Goal: Task Accomplishment & Management: Manage account settings

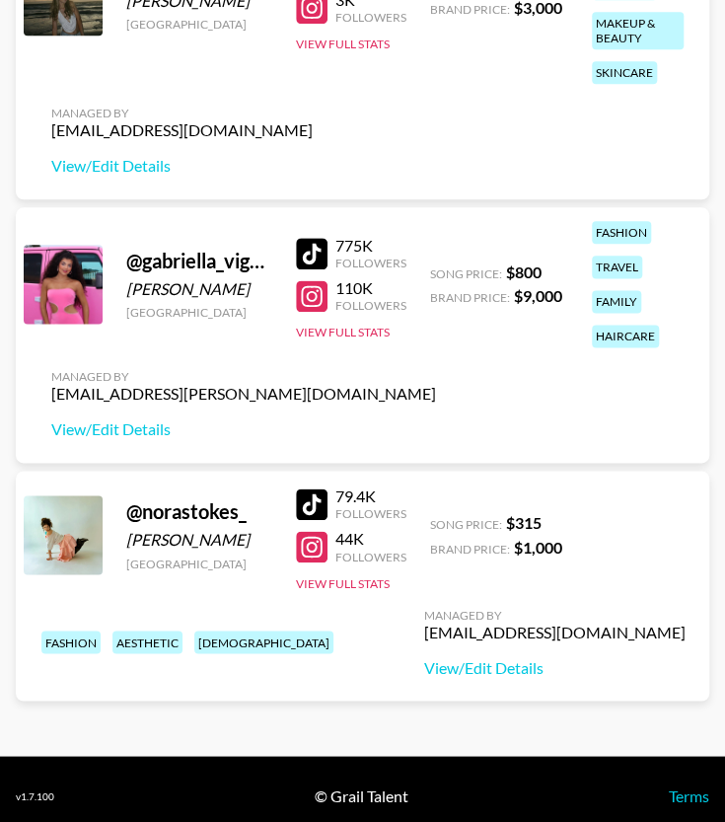
scroll to position [554, 0]
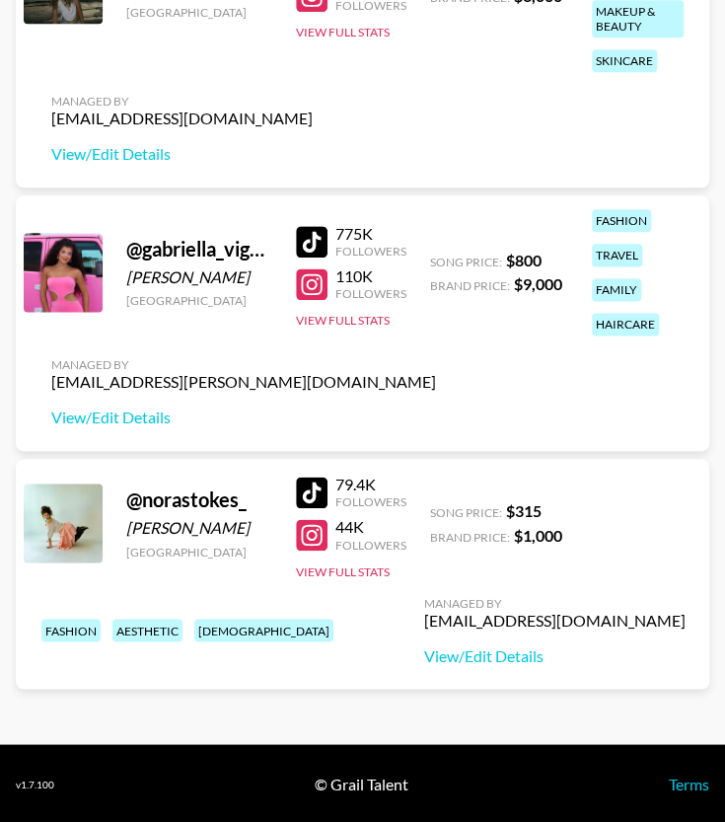
click at [531, 591] on div "@ norastokes_ [PERSON_NAME] [GEOGRAPHIC_DATA] 79.4K Followers 44K Followers Vie…" at bounding box center [363, 574] width 694 height 230
click at [424, 650] on link "View/Edit Details" at bounding box center [554, 655] width 261 height 20
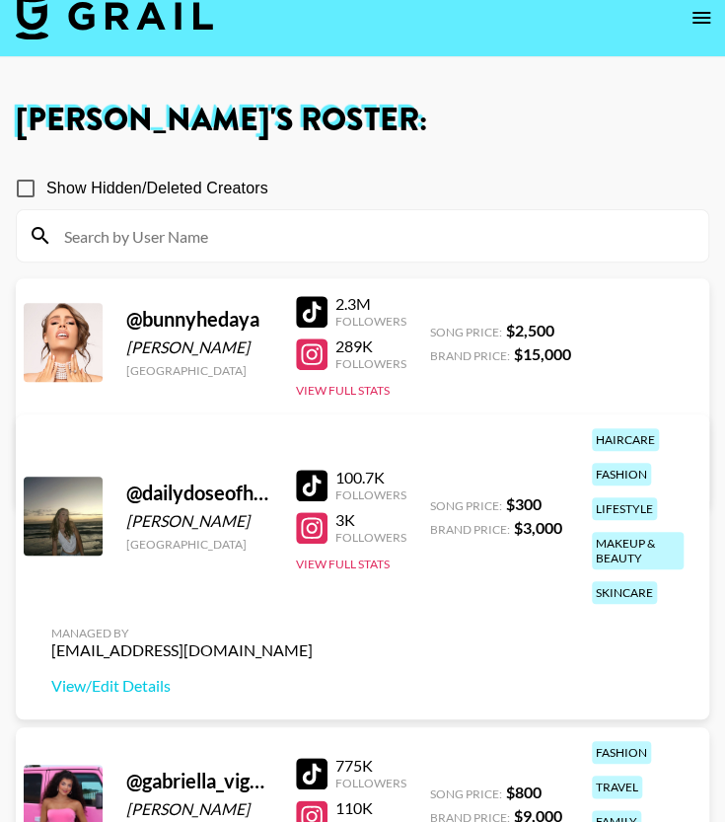
scroll to position [26, 0]
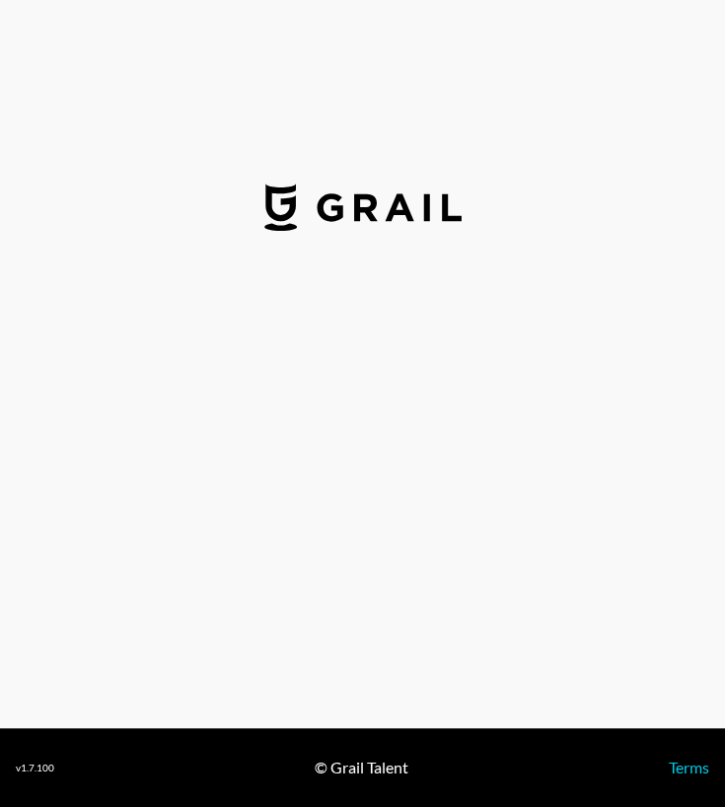
select select "USD"
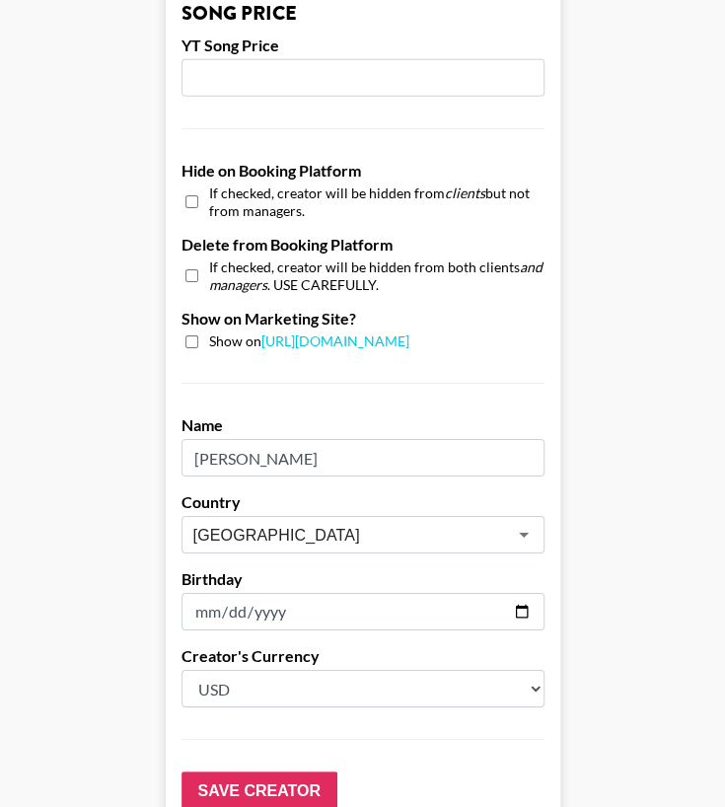
scroll to position [1733, 0]
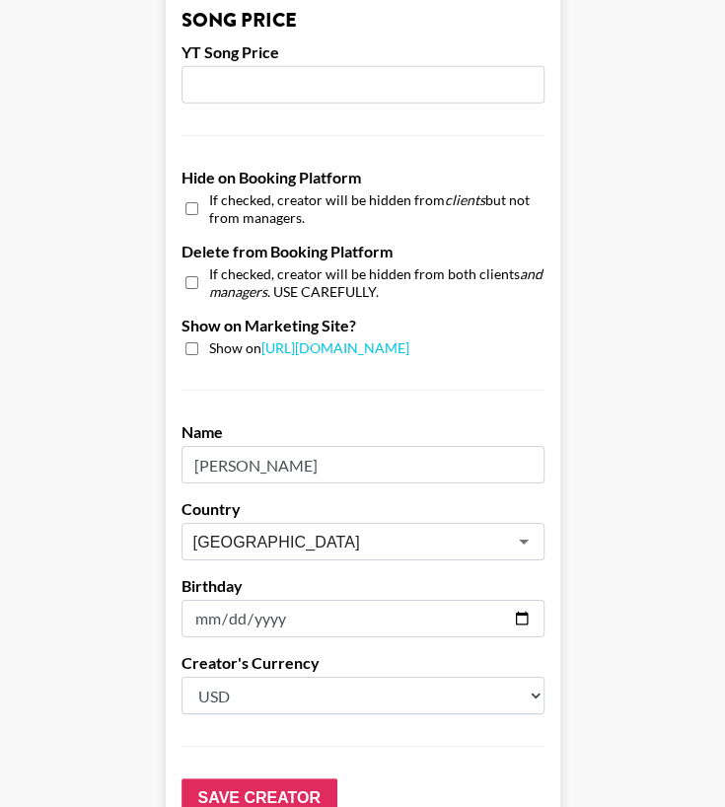
click at [198, 211] on input "checkbox" at bounding box center [191, 208] width 13 height 29
checkbox input "true"
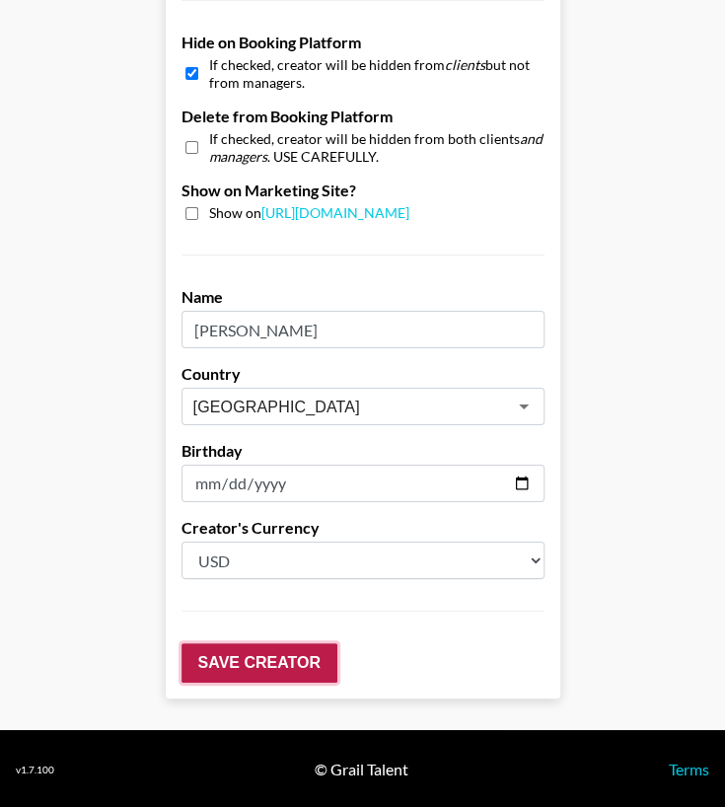
click at [280, 657] on input "Save Creator" at bounding box center [260, 662] width 156 height 39
click at [209, 661] on input "Save Creator" at bounding box center [260, 662] width 156 height 39
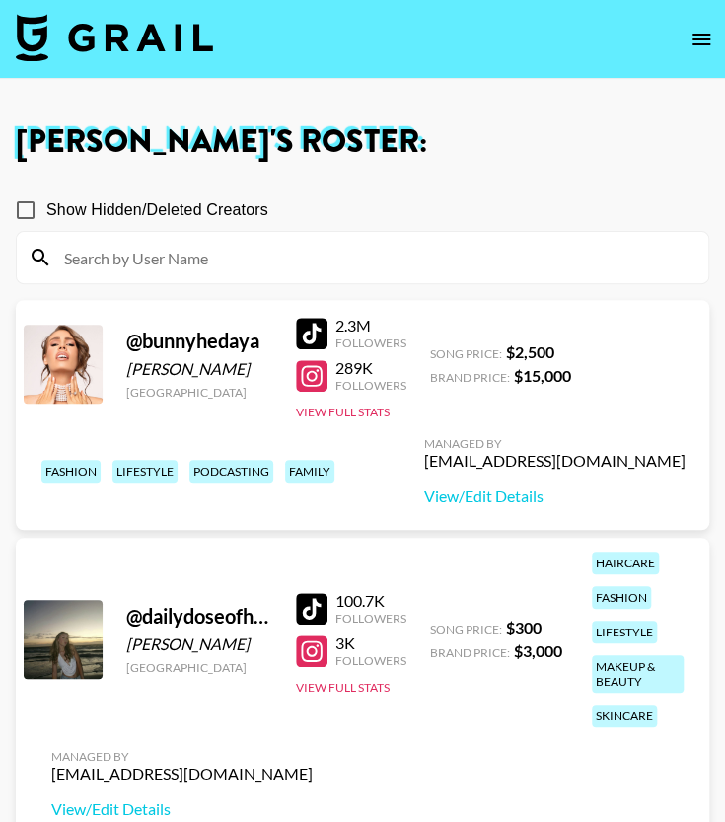
click at [34, 208] on input "Show Hidden/Deleted Creators" at bounding box center [25, 209] width 41 height 41
checkbox input "true"
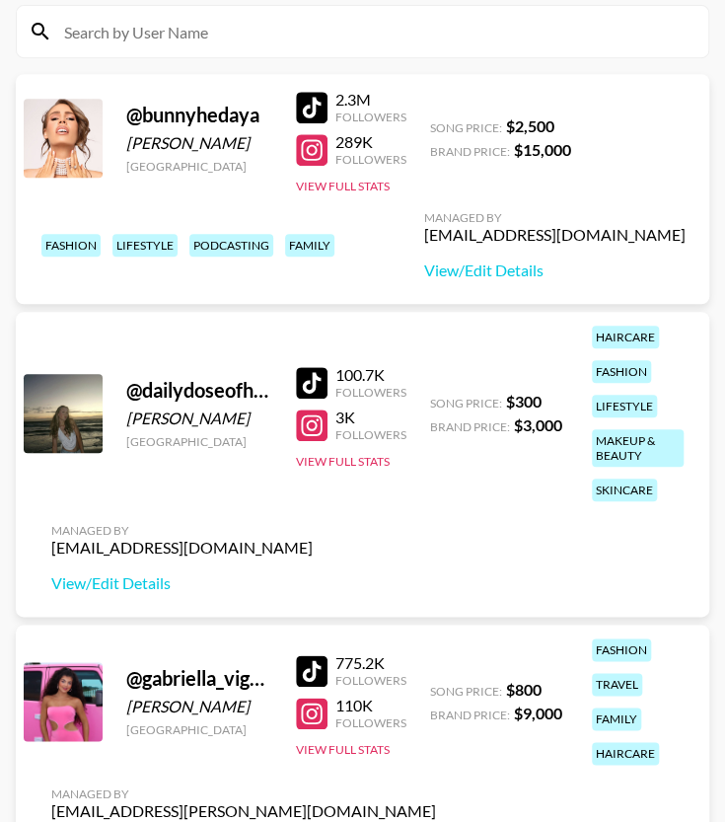
scroll to position [50, 0]
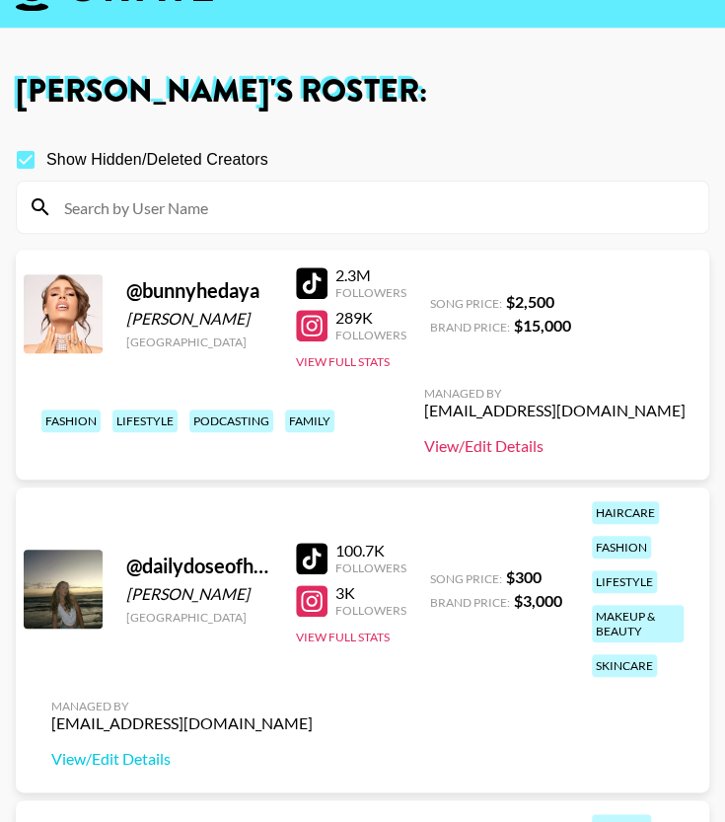
click at [501, 449] on link "View/Edit Details" at bounding box center [554, 446] width 261 height 20
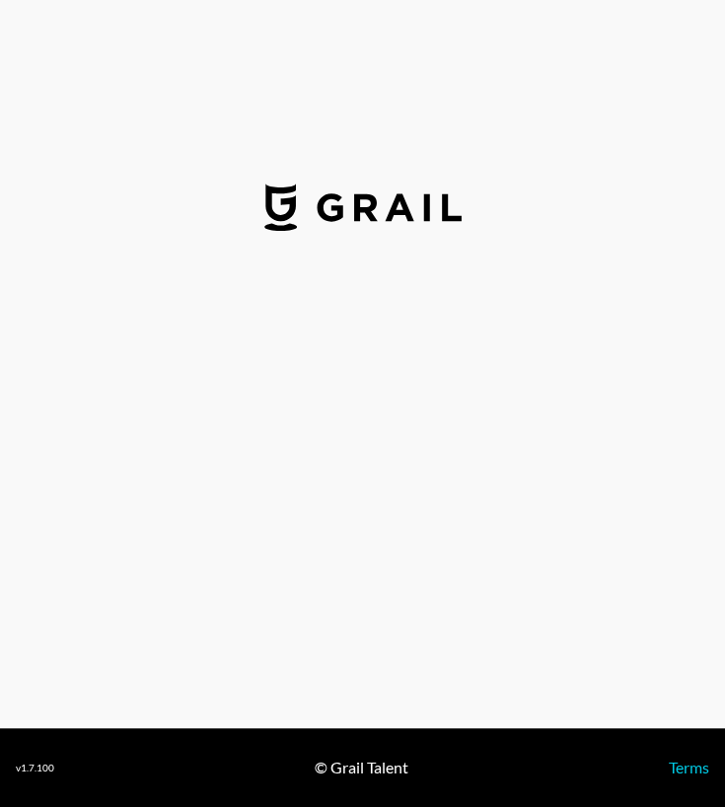
select select "USD"
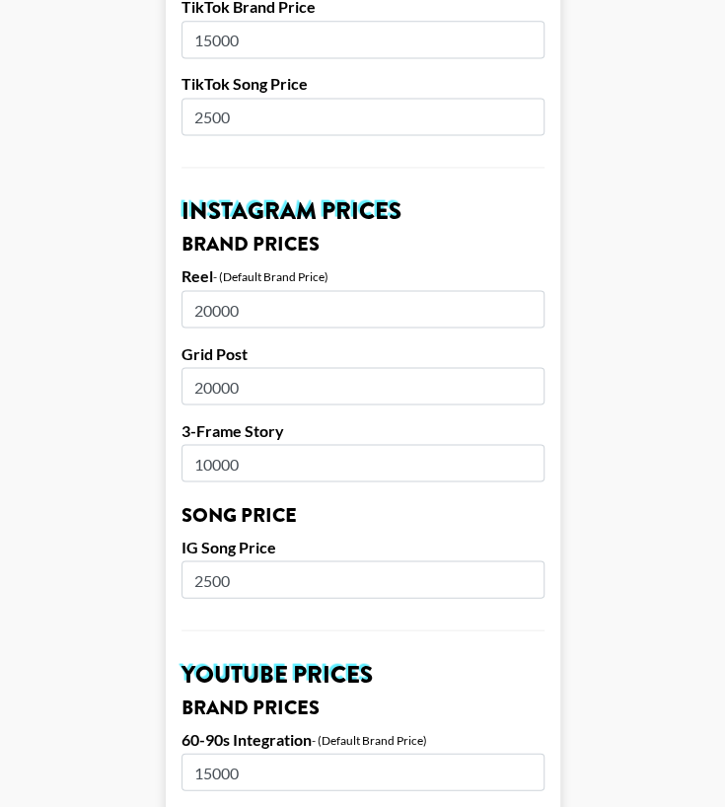
scroll to position [776, 0]
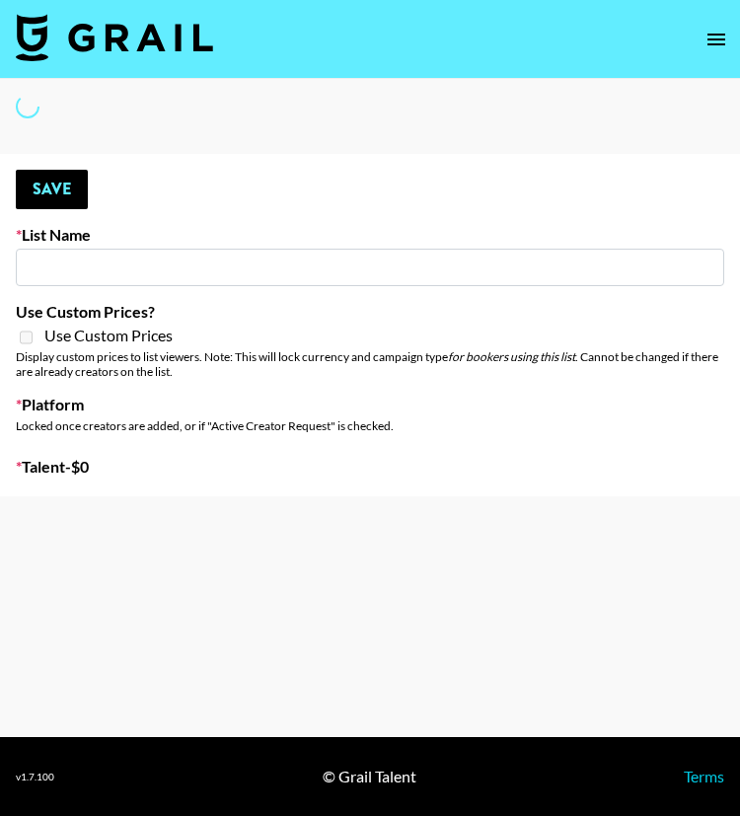
click at [134, 271] on input at bounding box center [370, 267] width 708 height 37
click at [96, 265] on input at bounding box center [370, 267] width 708 height 37
click at [105, 275] on input at bounding box center [370, 267] width 708 height 37
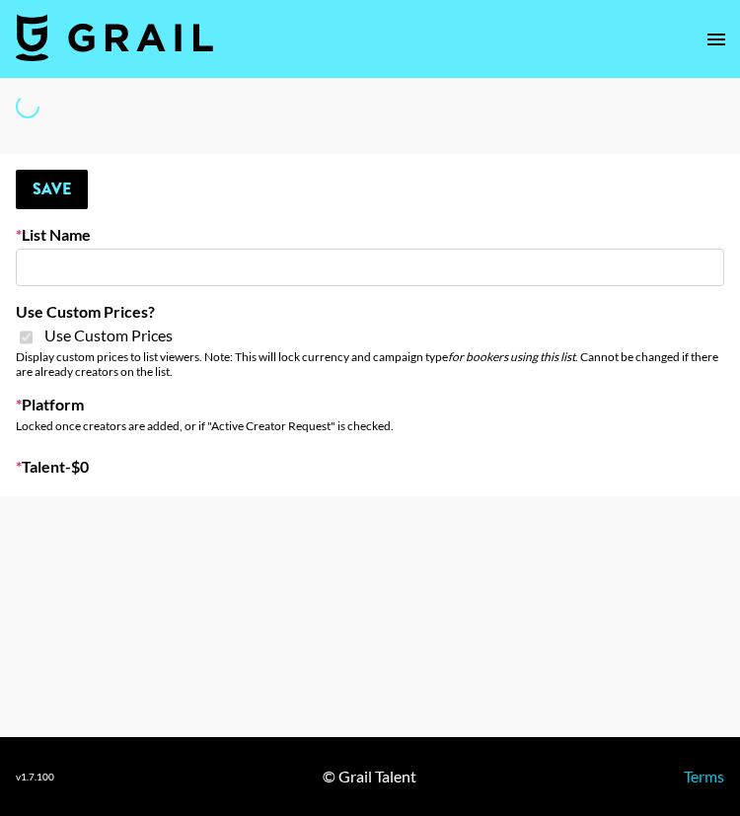
type input "Redence Beauty"
checkbox input "true"
select select "Brand"
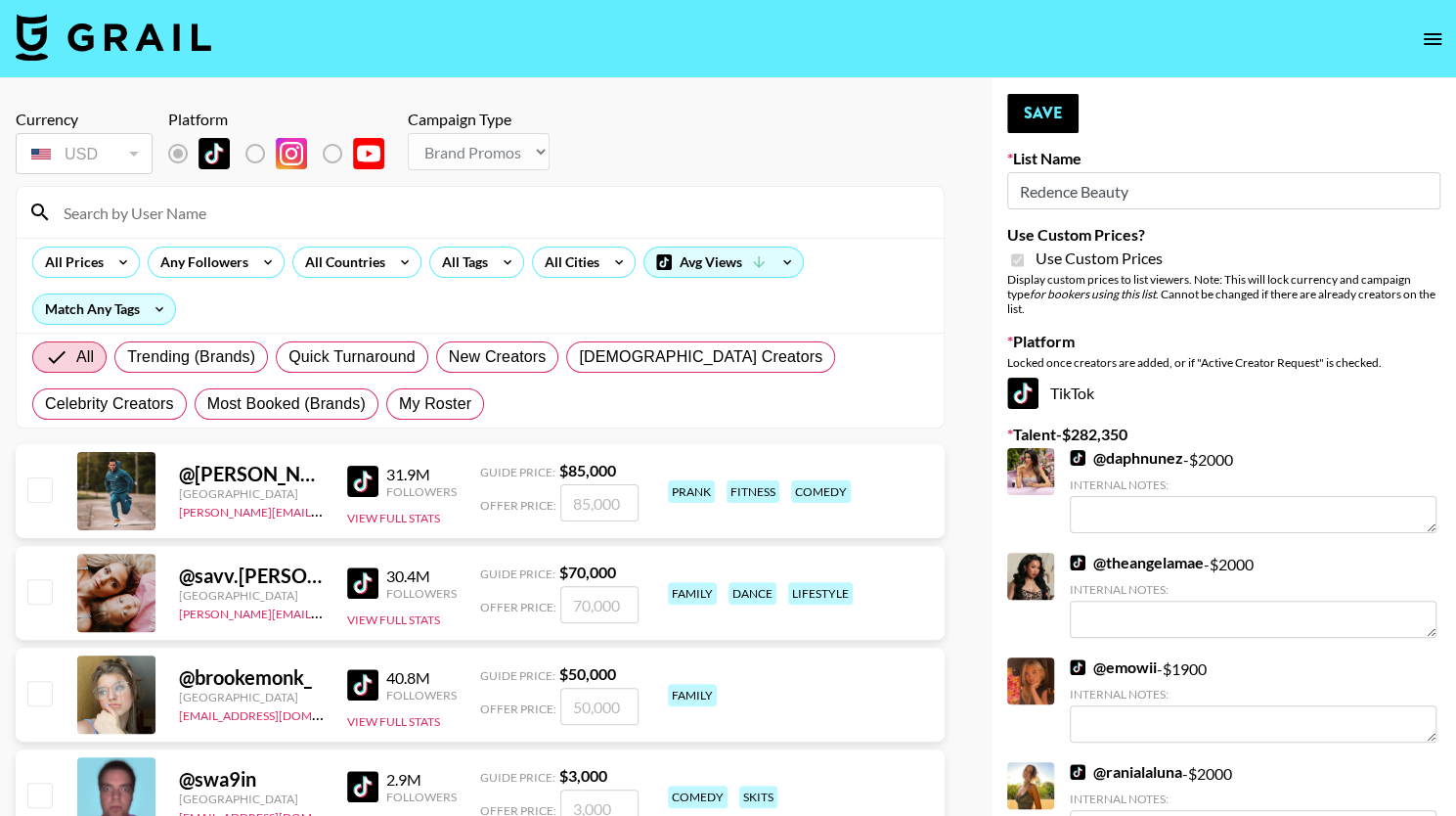
click at [732, 281] on div "Display custom prices to list viewers. Note: This will lock currency and campai…" at bounding box center [1223, 293] width 433 height 44
click at [732, 389] on div "TikTok" at bounding box center [1223, 394] width 433 height 32
click at [132, 152] on div "USD" at bounding box center [84, 154] width 129 height 35
click at [107, 163] on div "USD" at bounding box center [84, 154] width 129 height 35
click at [68, 154] on div "USD" at bounding box center [84, 154] width 129 height 35
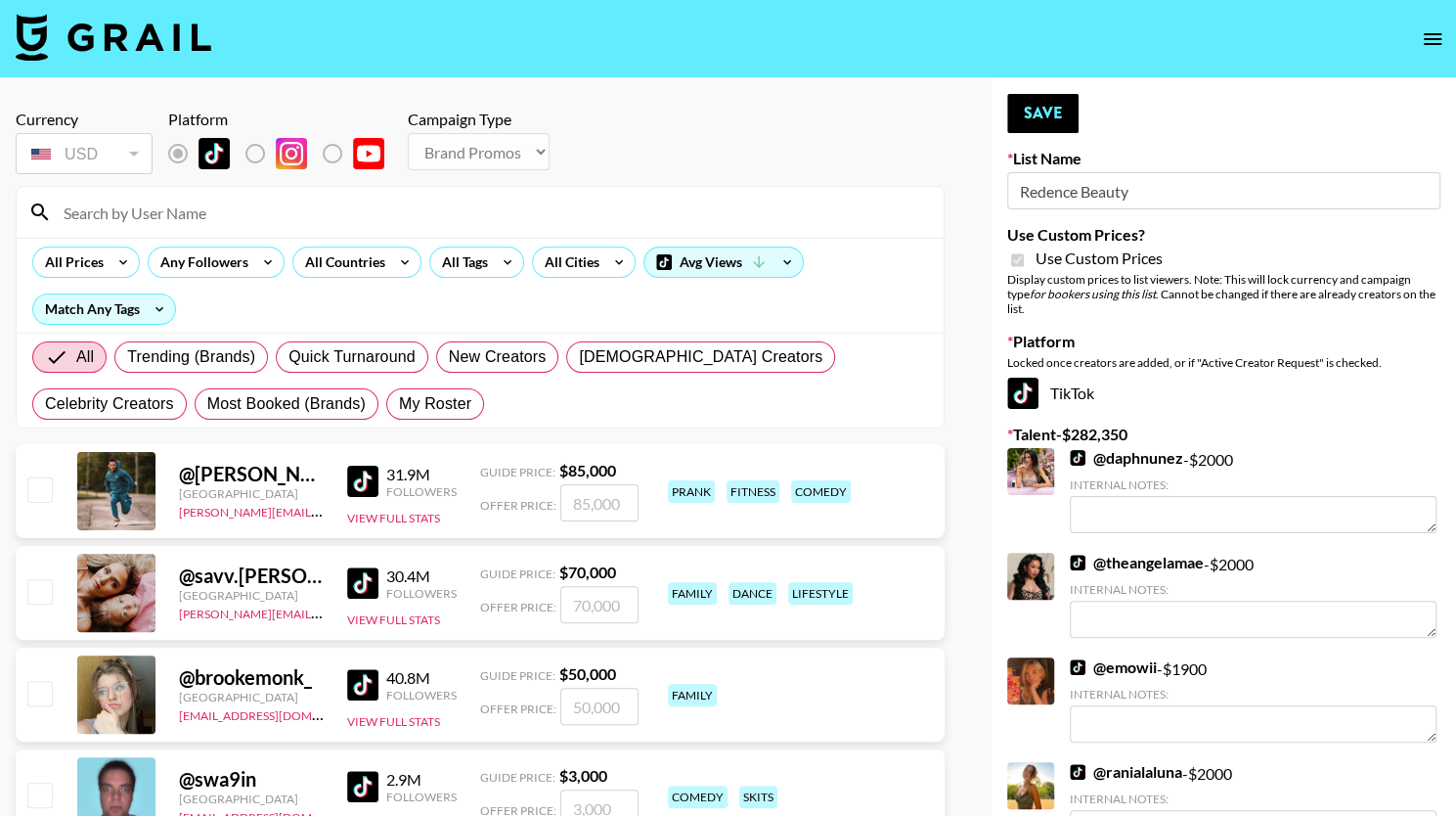
click at [732, 192] on div at bounding box center [480, 211] width 927 height 51
click at [372, 211] on input at bounding box center [492, 212] width 880 height 32
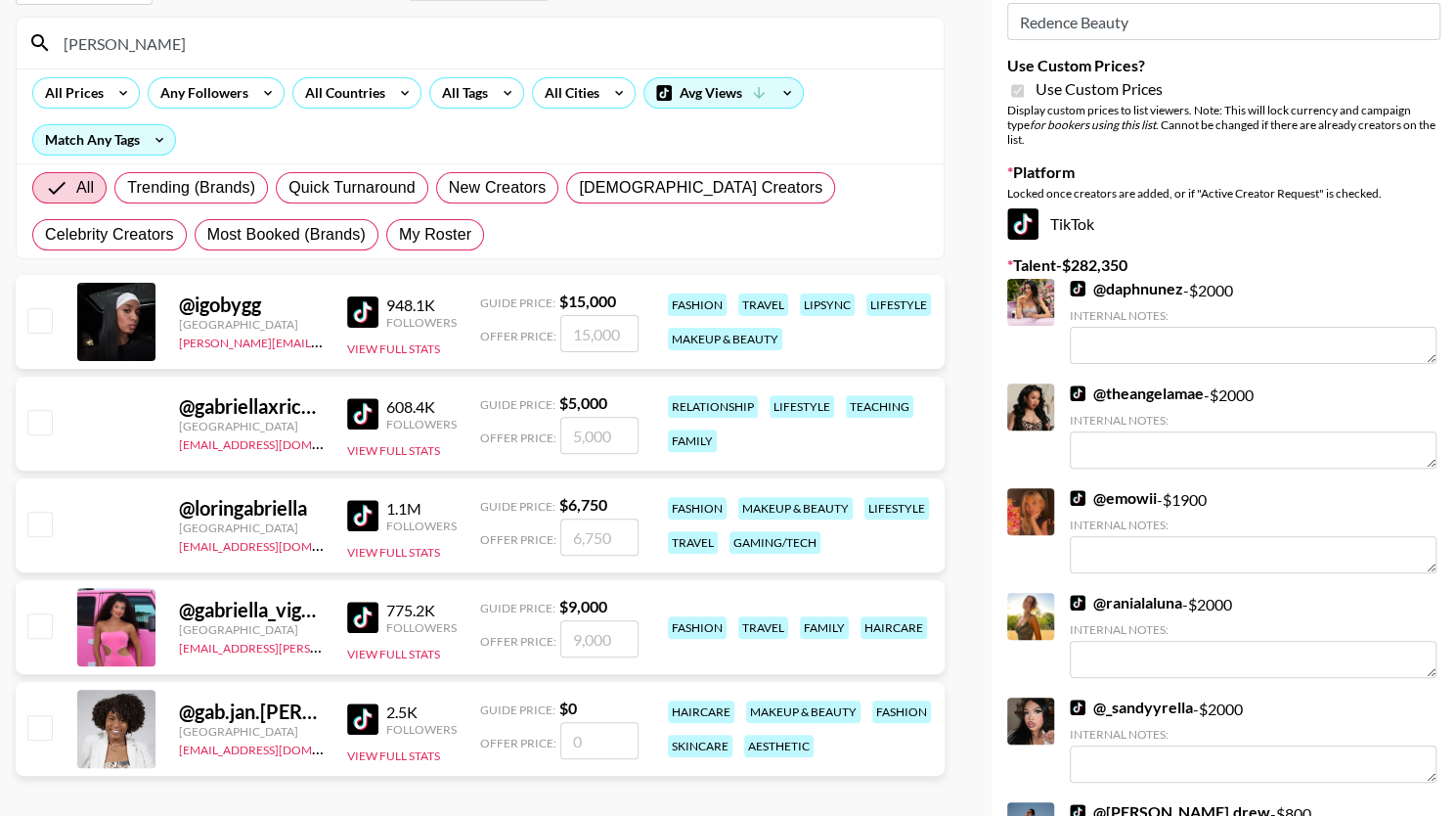
scroll to position [171, 0]
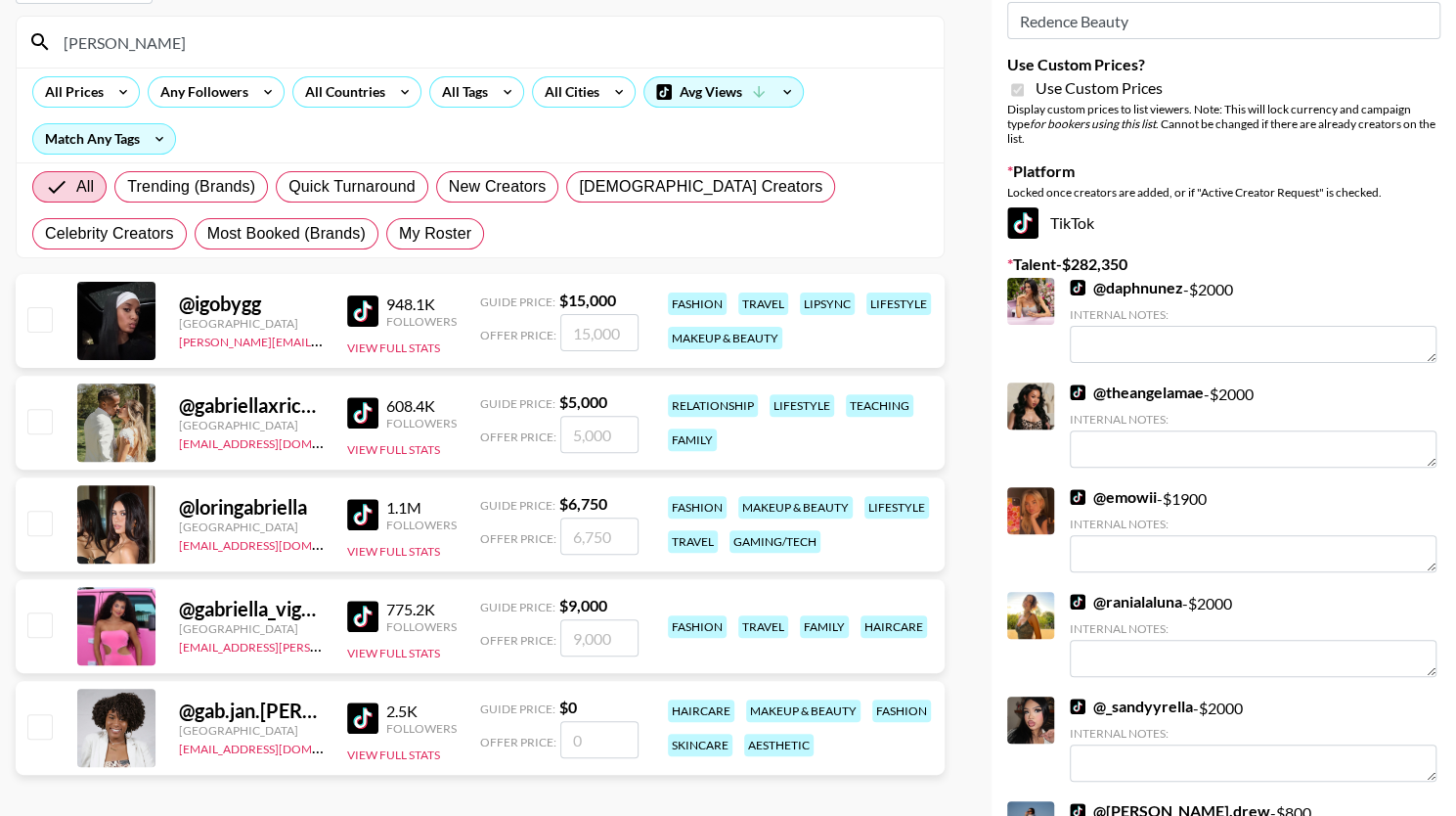
type input "gabriell"
click at [581, 642] on input "number" at bounding box center [599, 638] width 78 height 37
type input "2"
checkbox input "true"
type input "2000"
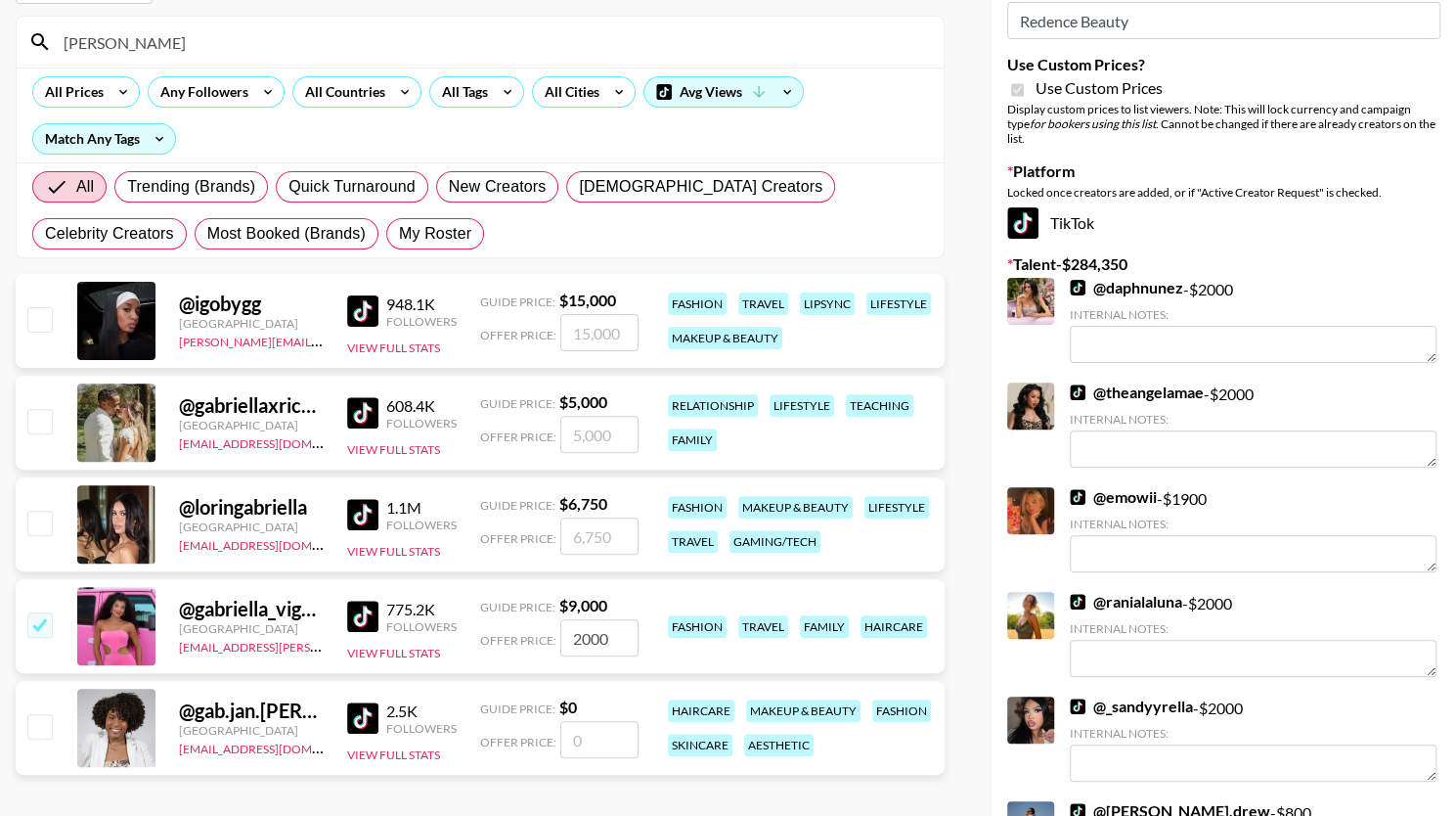
click at [659, 652] on div "@ gabriella_vigorito United States sienna.gonzalez@grail-talent.com 775.2K Foll…" at bounding box center [480, 626] width 929 height 94
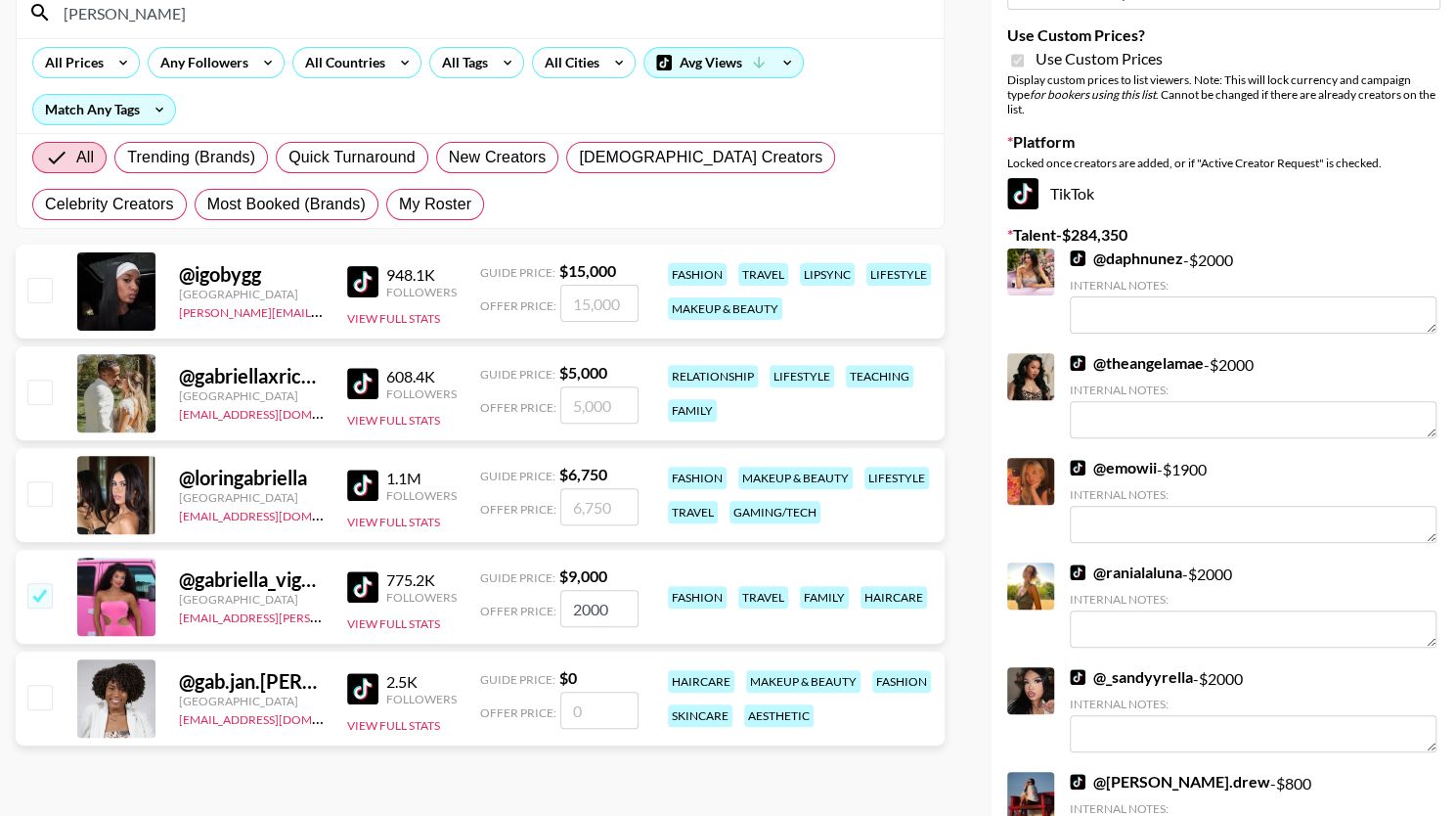
scroll to position [0, 0]
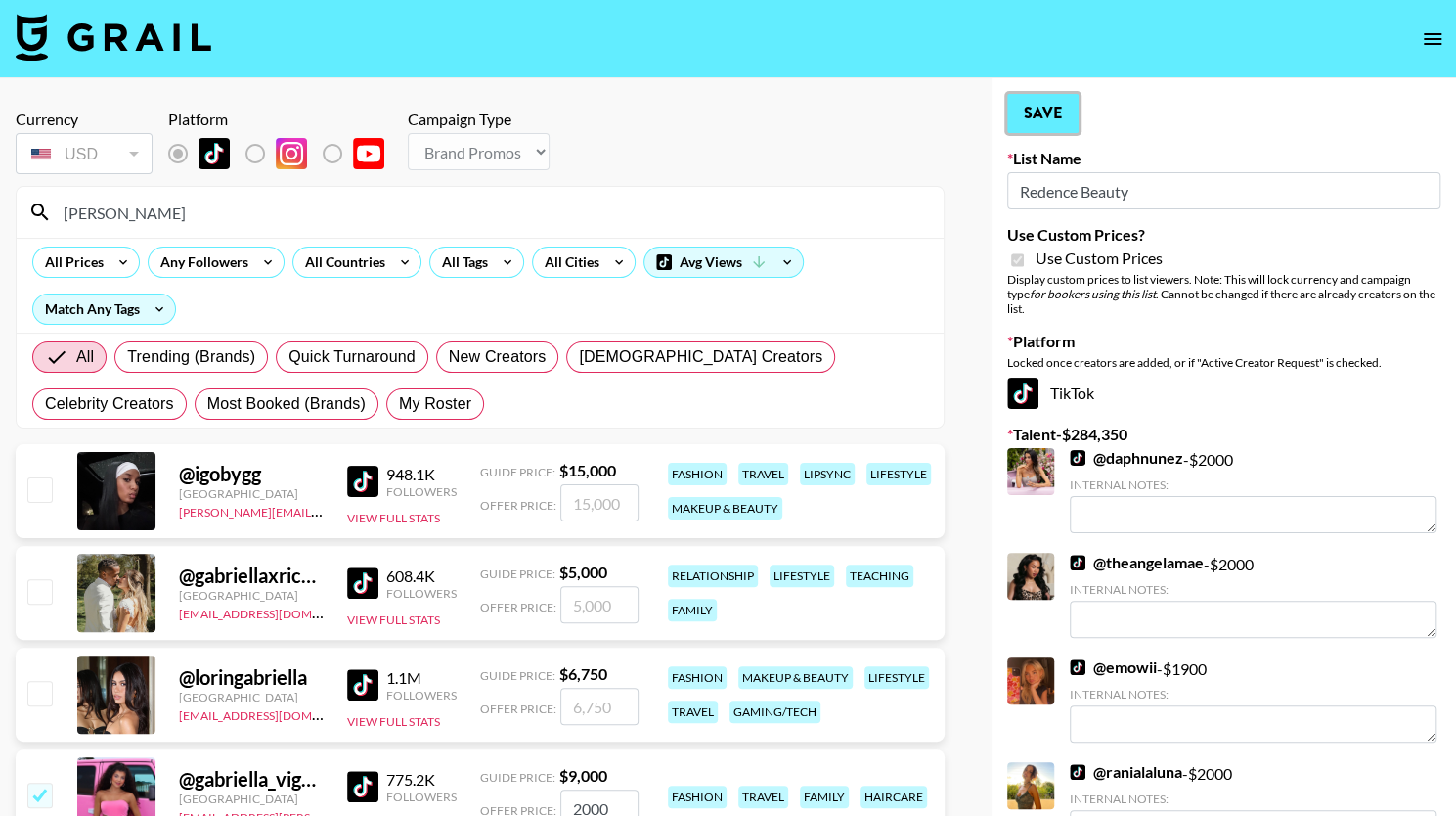
click at [732, 120] on button "Save" at bounding box center [1043, 113] width 71 height 39
